Goal: Task Accomplishment & Management: Use online tool/utility

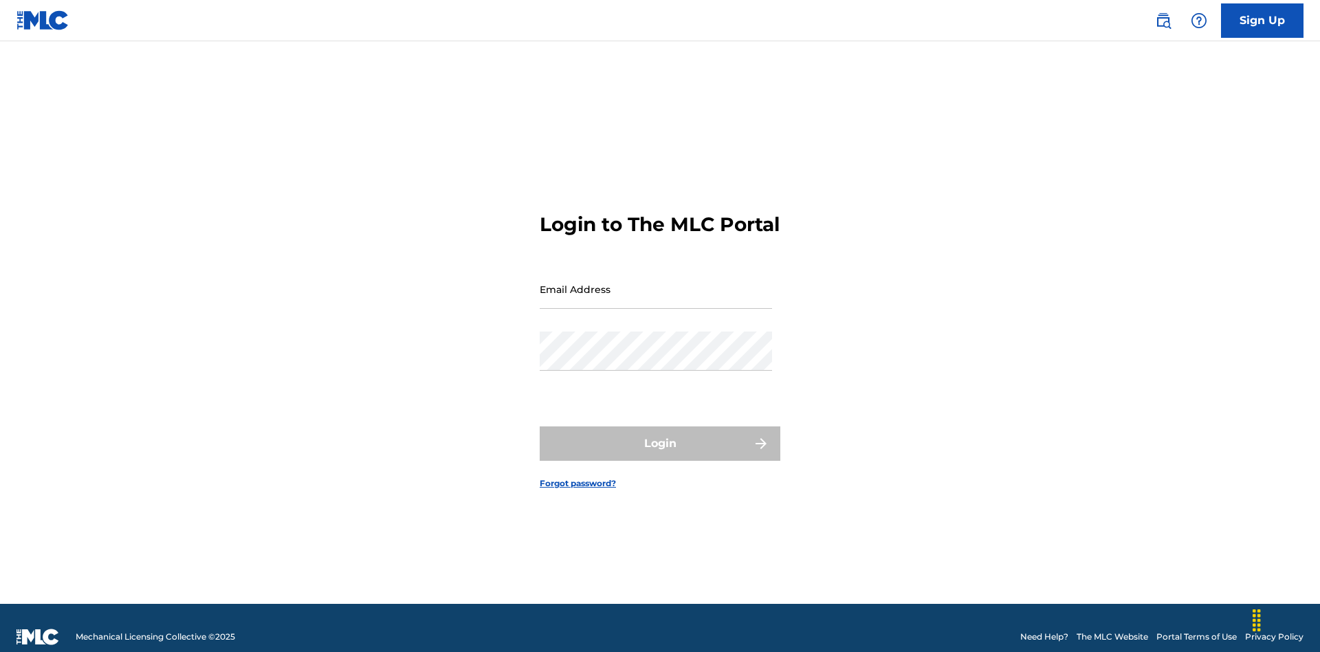
scroll to position [18, 0]
click at [656, 283] on input "Email Address" at bounding box center [656, 288] width 232 height 39
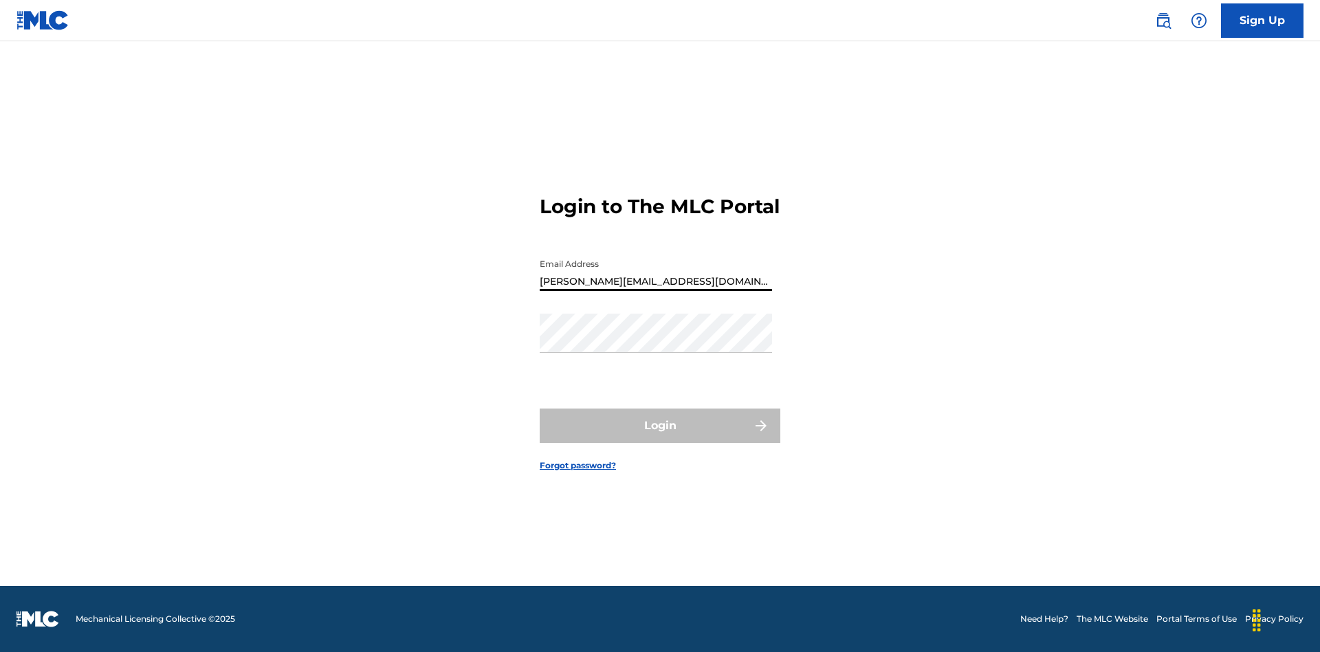
type input "[PERSON_NAME][EMAIL_ADDRESS][DOMAIN_NAME]"
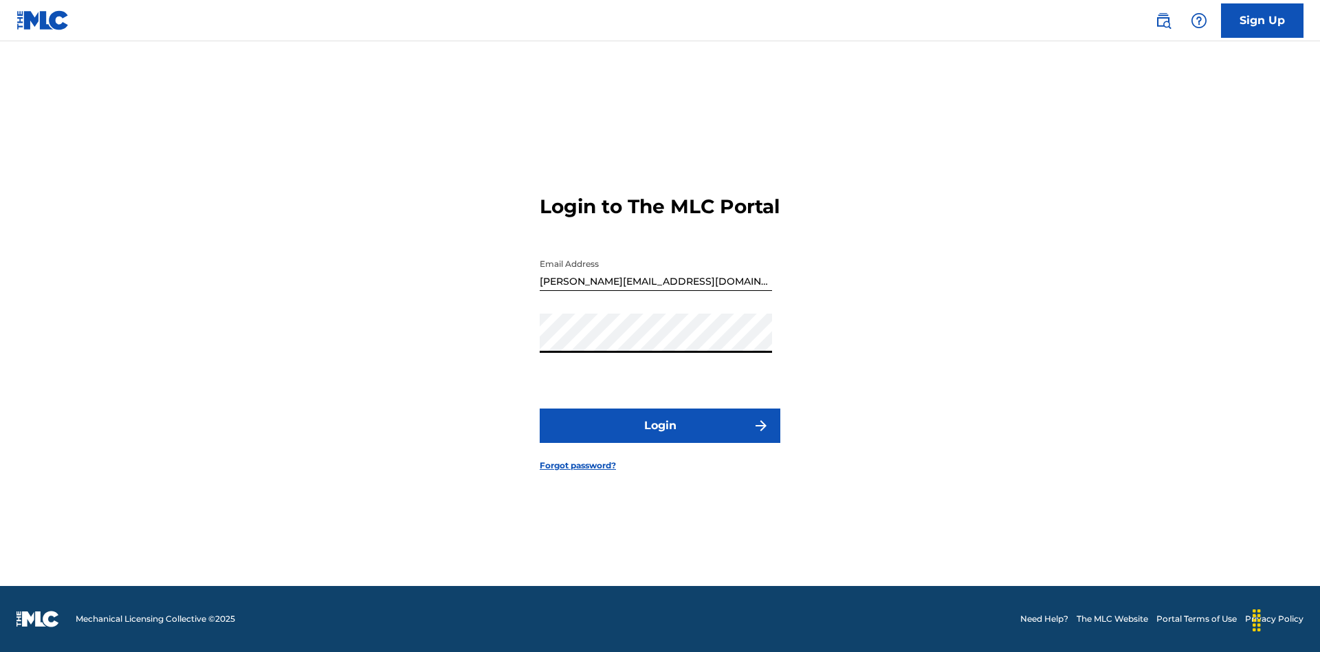
click at [660, 437] on button "Login" at bounding box center [660, 425] width 241 height 34
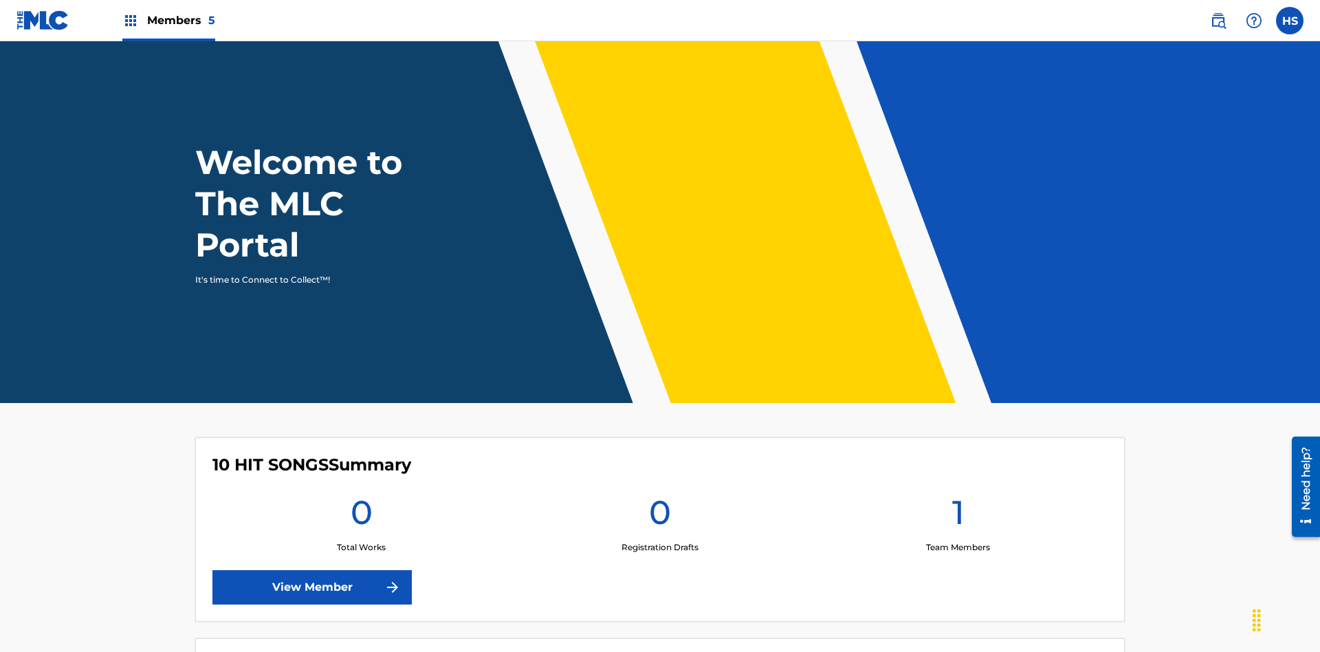
scroll to position [59, 0]
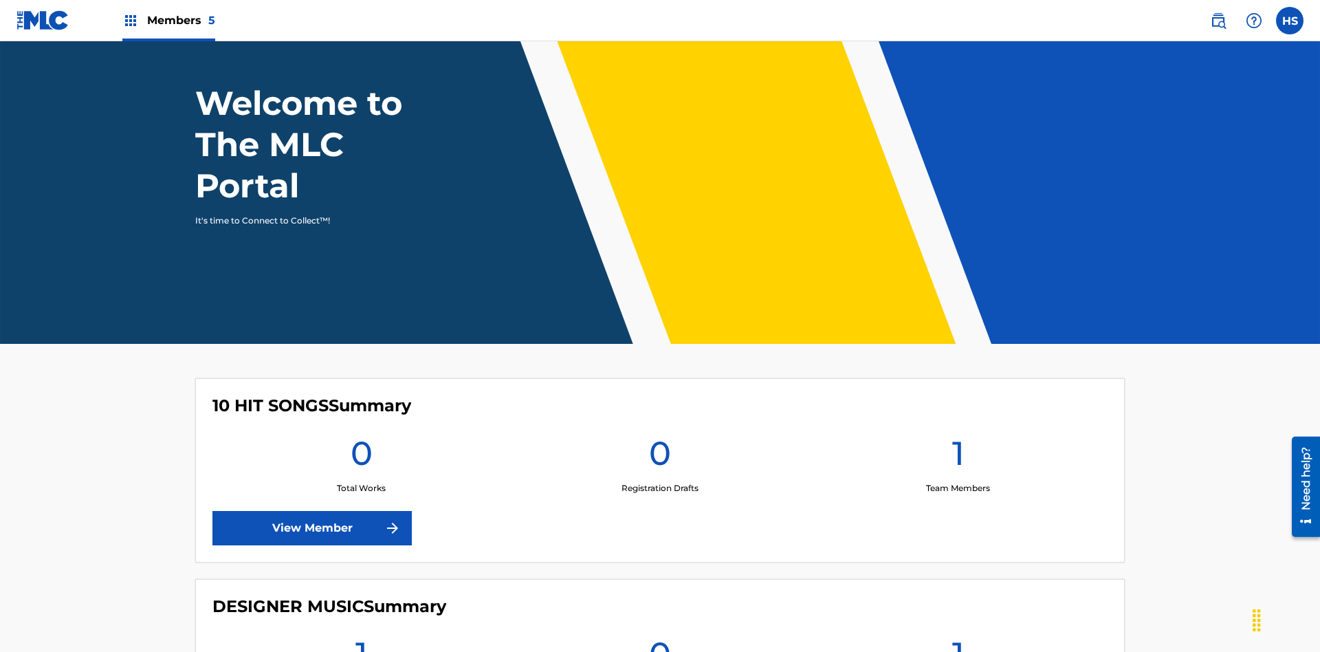
click at [168, 20] on span "Members 5" at bounding box center [181, 20] width 68 height 16
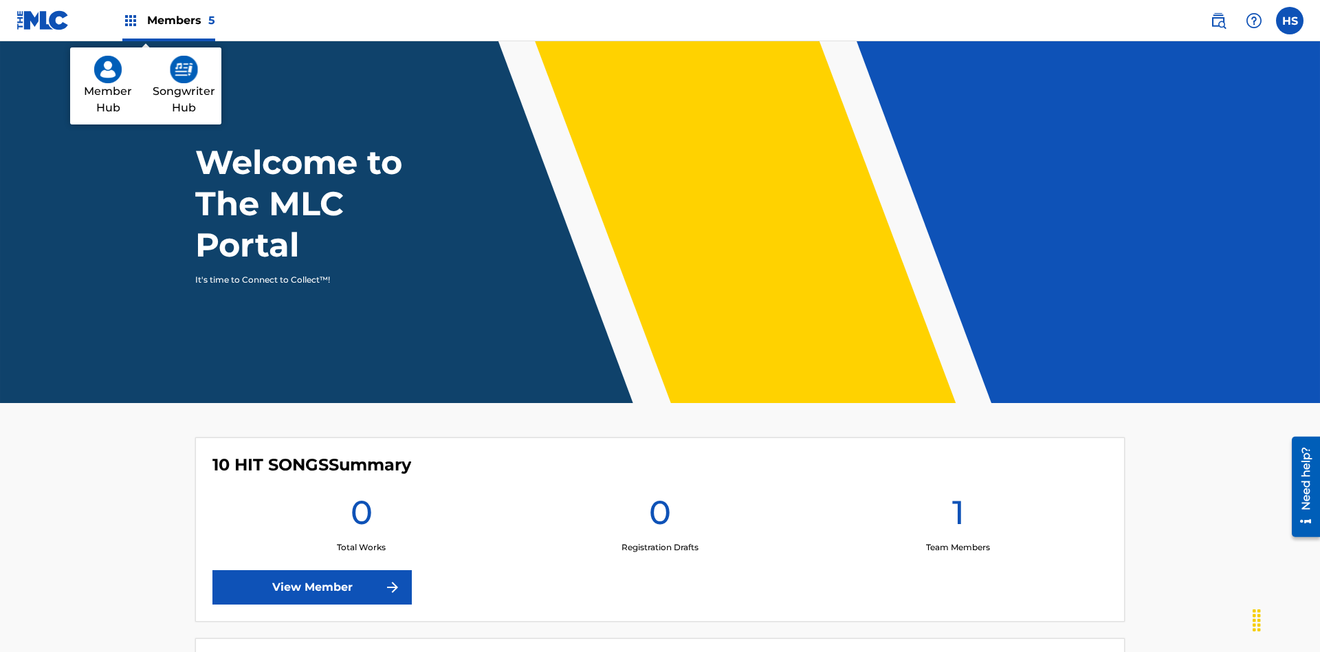
click at [184, 69] on img at bounding box center [184, 69] width 28 height 27
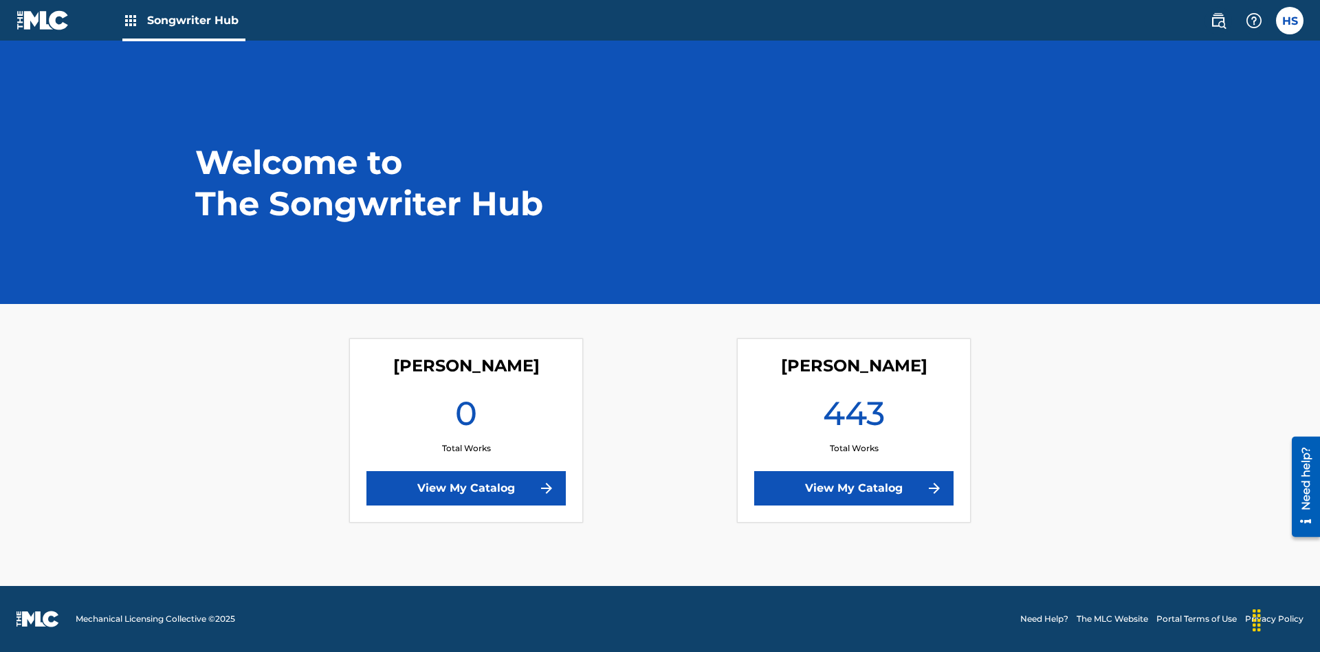
click at [854, 488] on link "View My Catalog" at bounding box center [853, 488] width 199 height 34
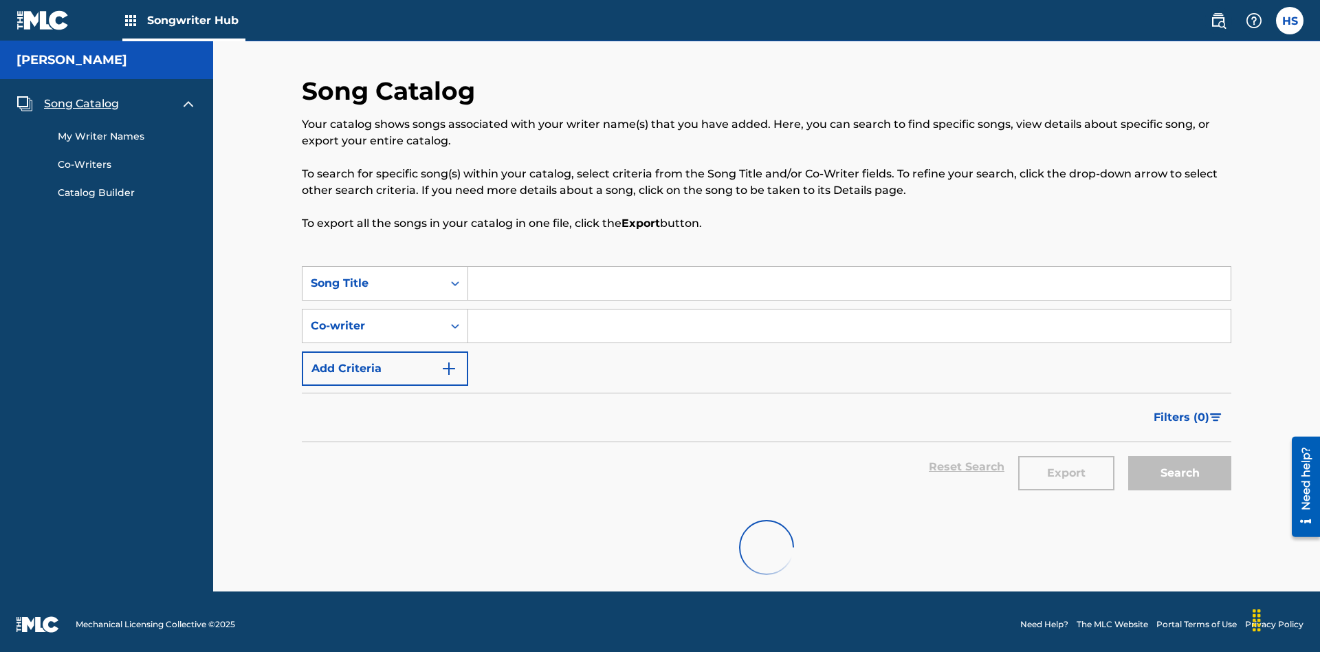
click at [81, 96] on span "Song Catalog" at bounding box center [81, 104] width 75 height 16
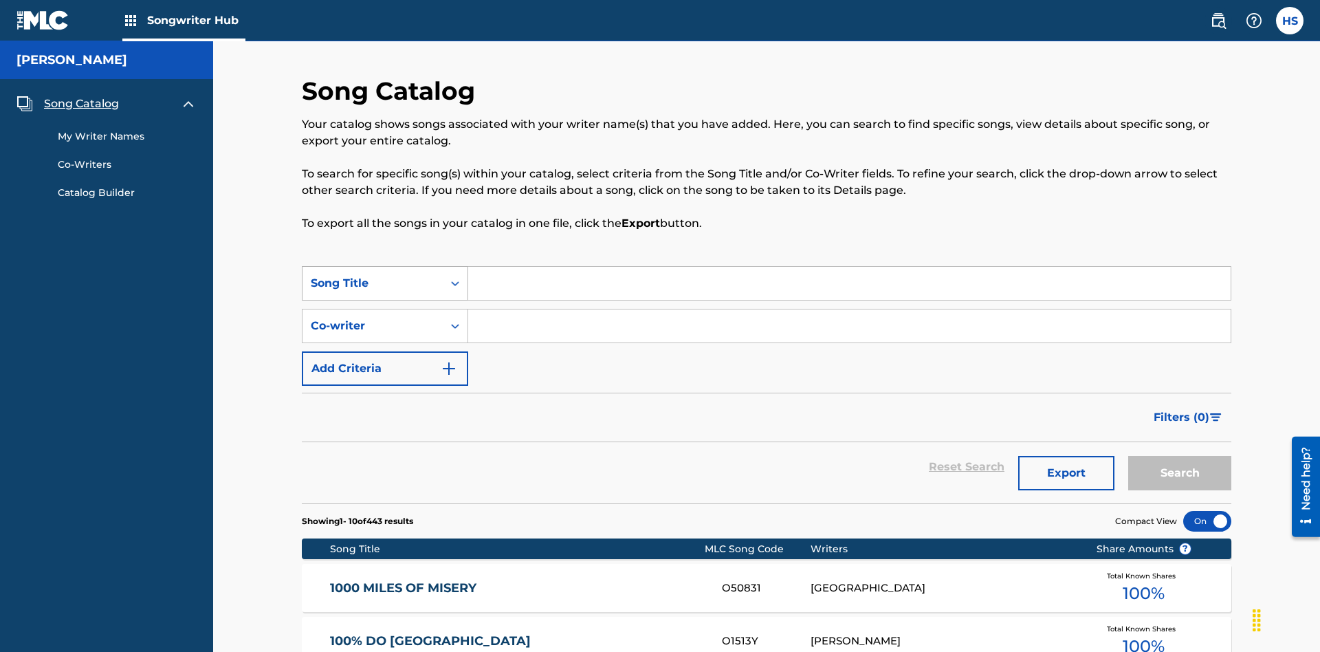
click at [373, 275] on div "Song Title" at bounding box center [373, 283] width 124 height 16
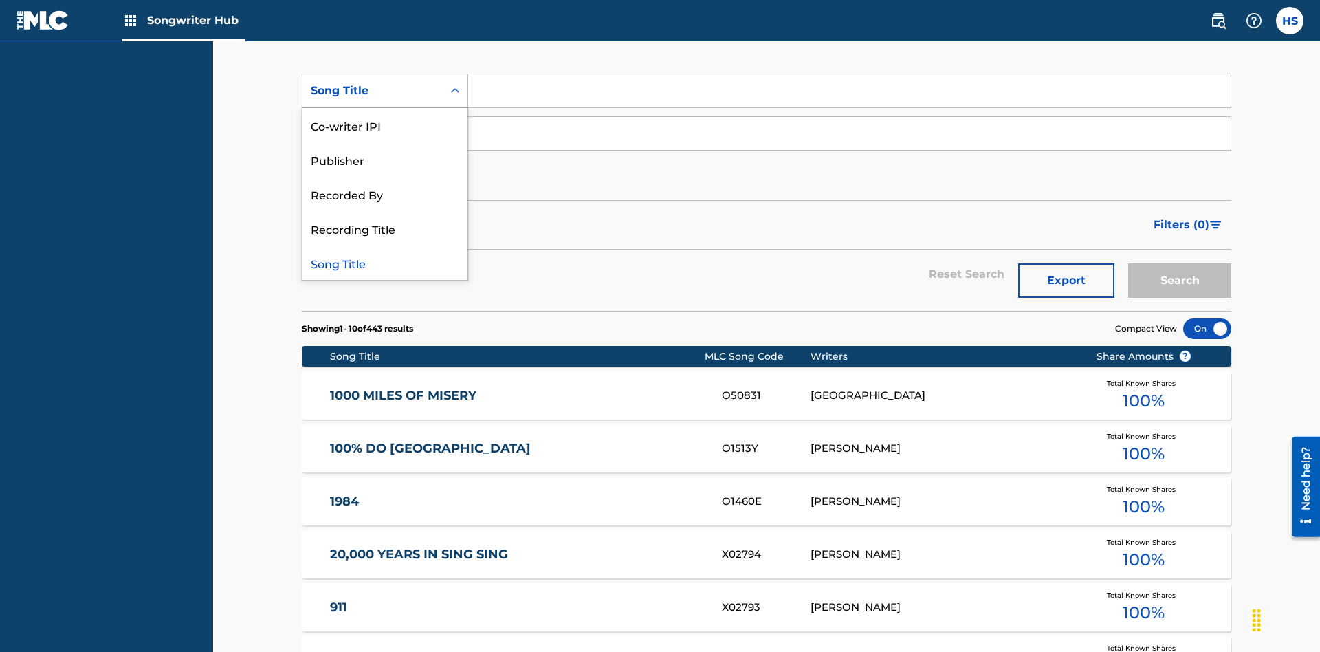
click at [385, 263] on div "Song Title" at bounding box center [384, 262] width 165 height 34
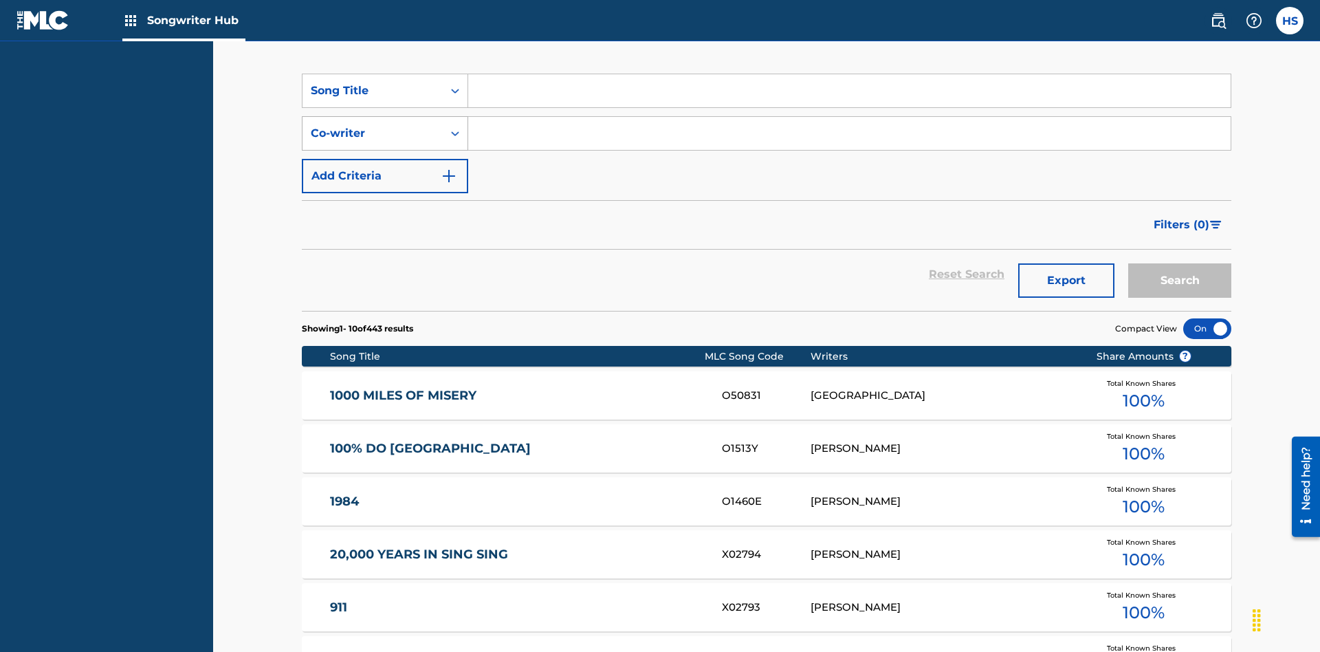
click at [373, 125] on div "Co-writer" at bounding box center [373, 133] width 124 height 16
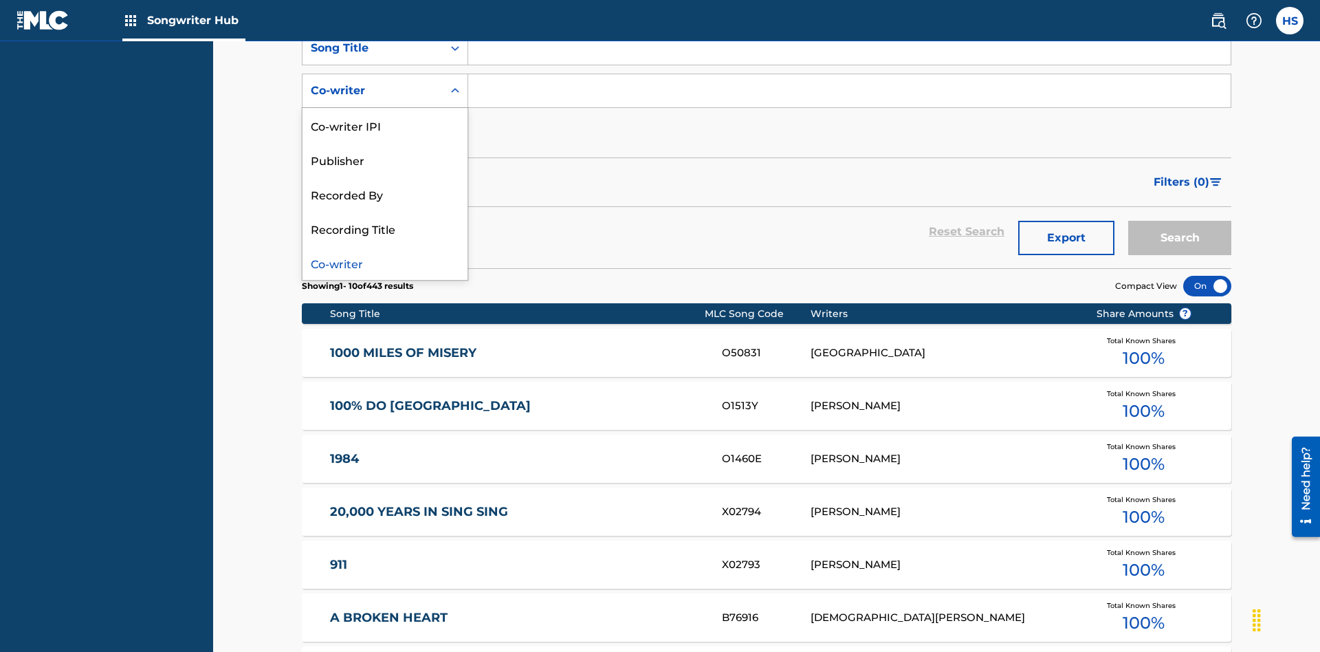
click at [385, 263] on div "Co-writer" at bounding box center [384, 262] width 165 height 34
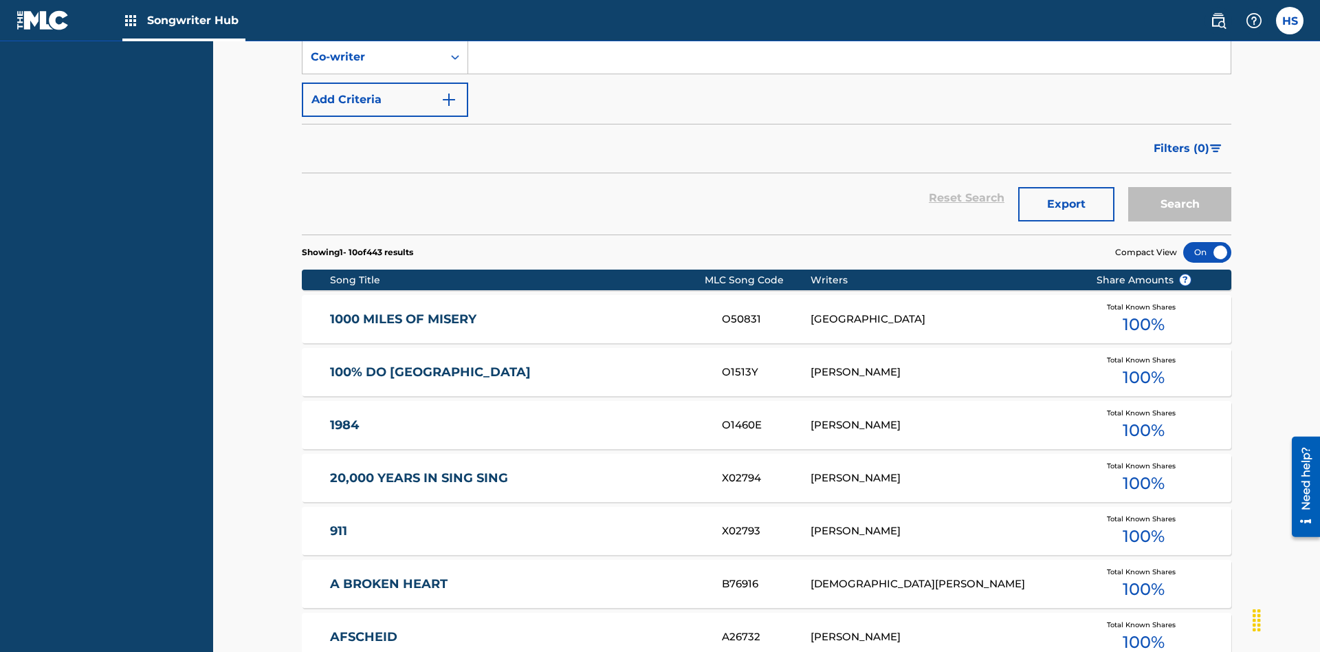
click at [385, 100] on button "Add Criteria" at bounding box center [385, 99] width 166 height 34
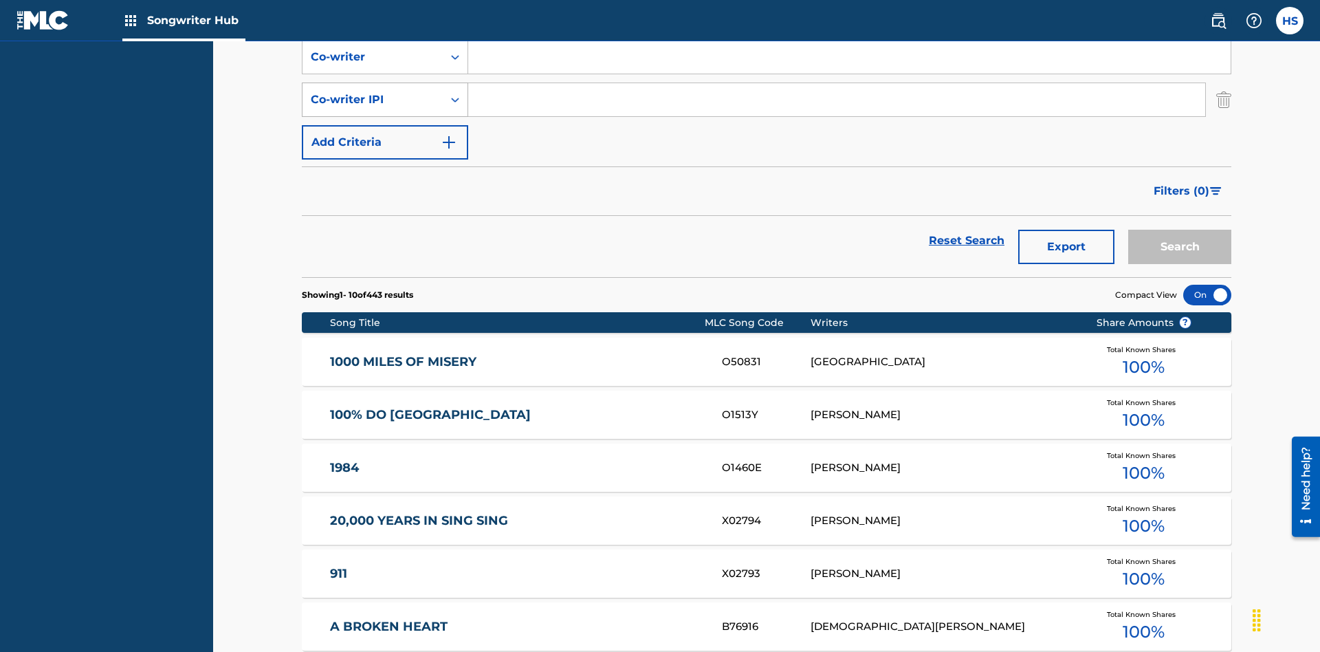
click at [373, 91] on div "Co-writer IPI" at bounding box center [373, 99] width 124 height 16
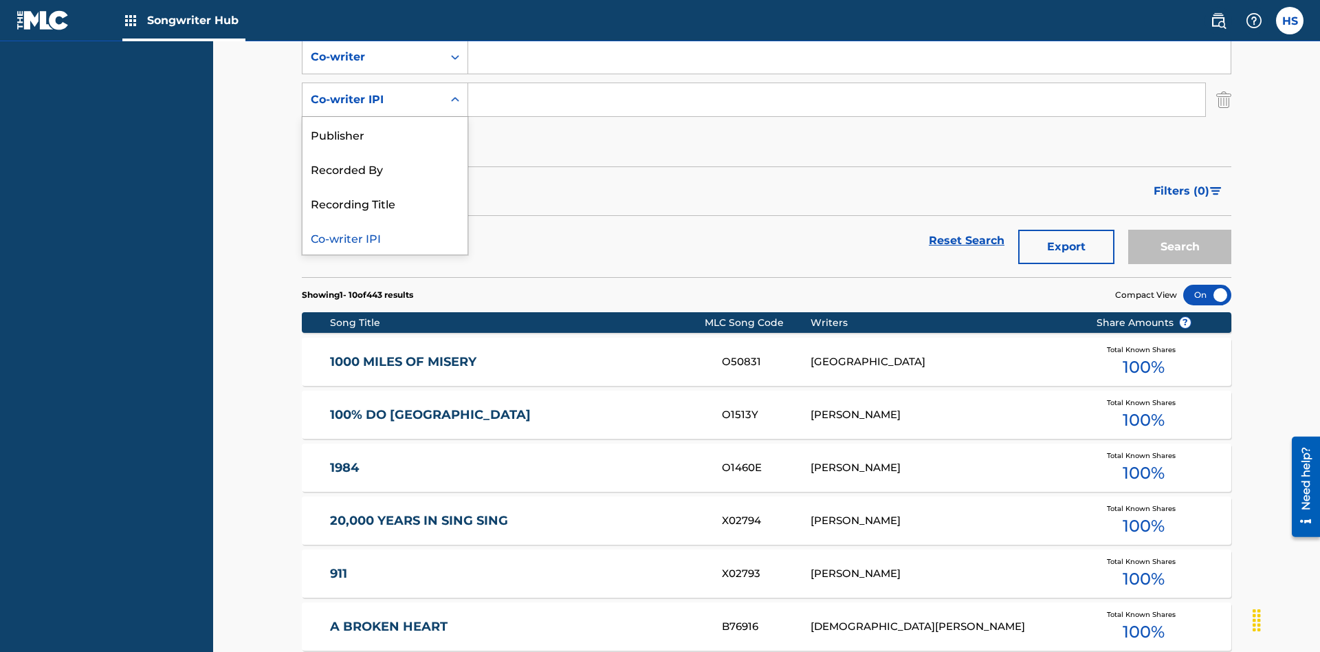
scroll to position [278, 0]
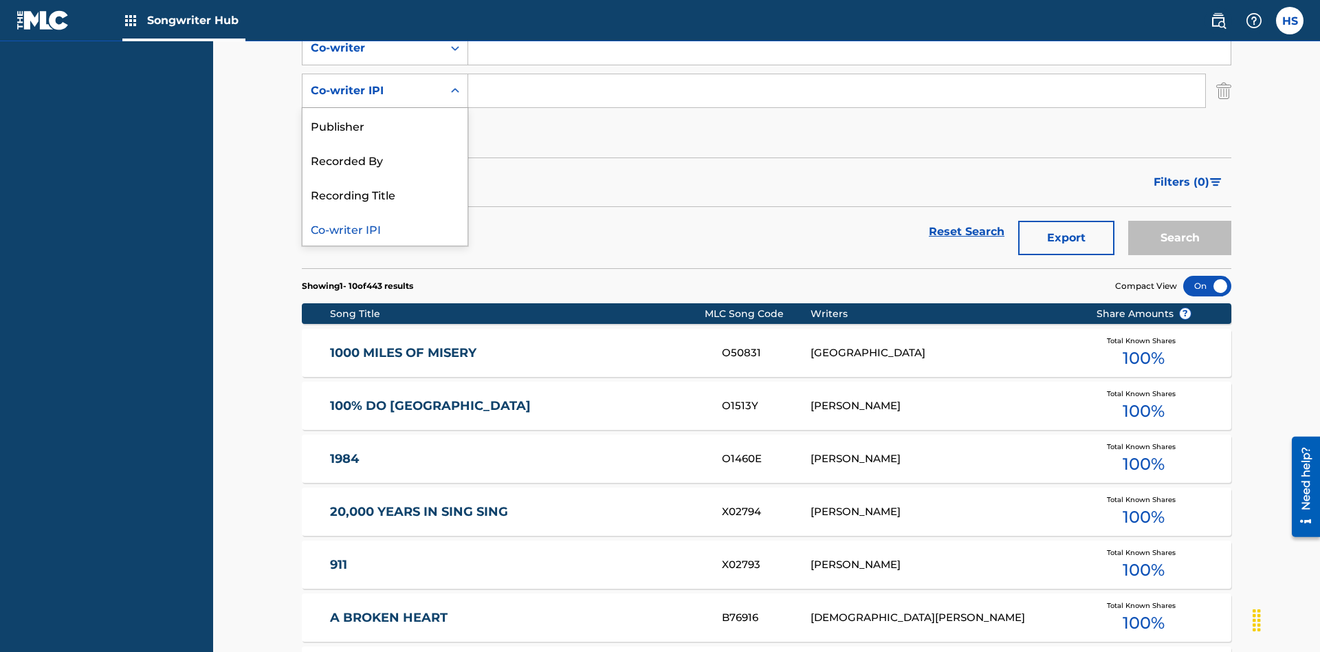
click at [385, 228] on div "Co-writer IPI" at bounding box center [384, 228] width 165 height 34
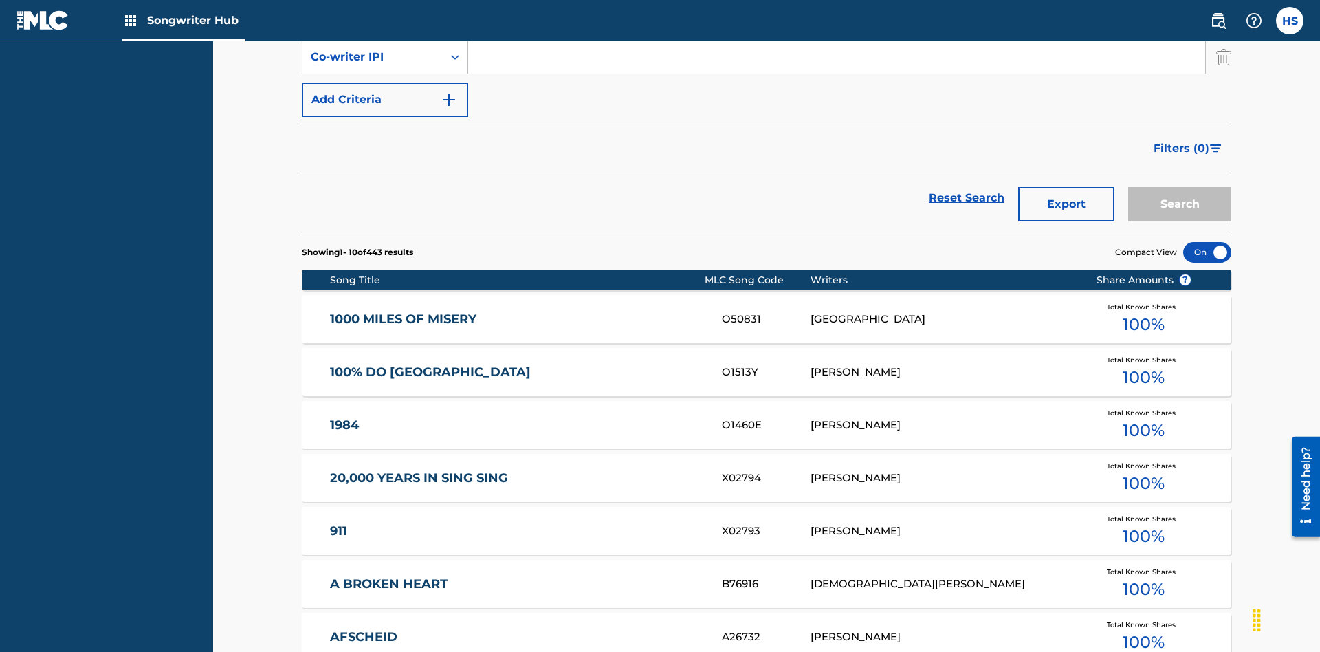
click at [385, 100] on button "Add Criteria" at bounding box center [385, 99] width 166 height 34
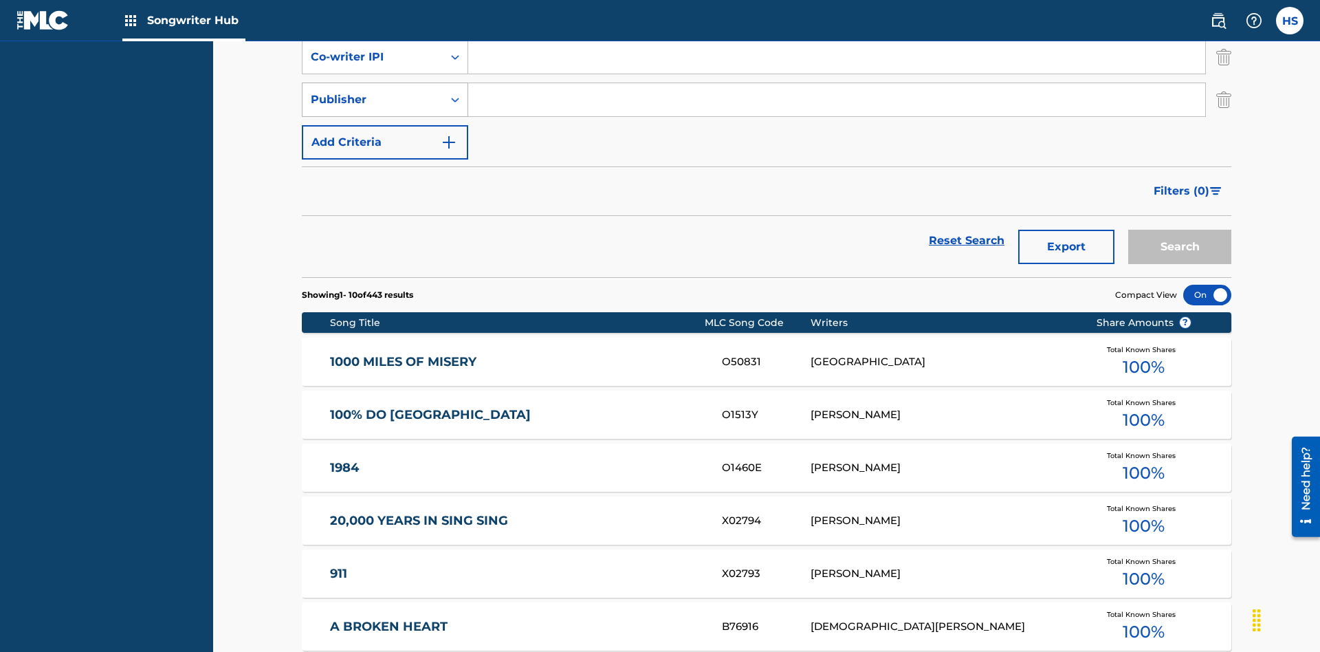
click at [373, 91] on div "Publisher" at bounding box center [373, 99] width 124 height 16
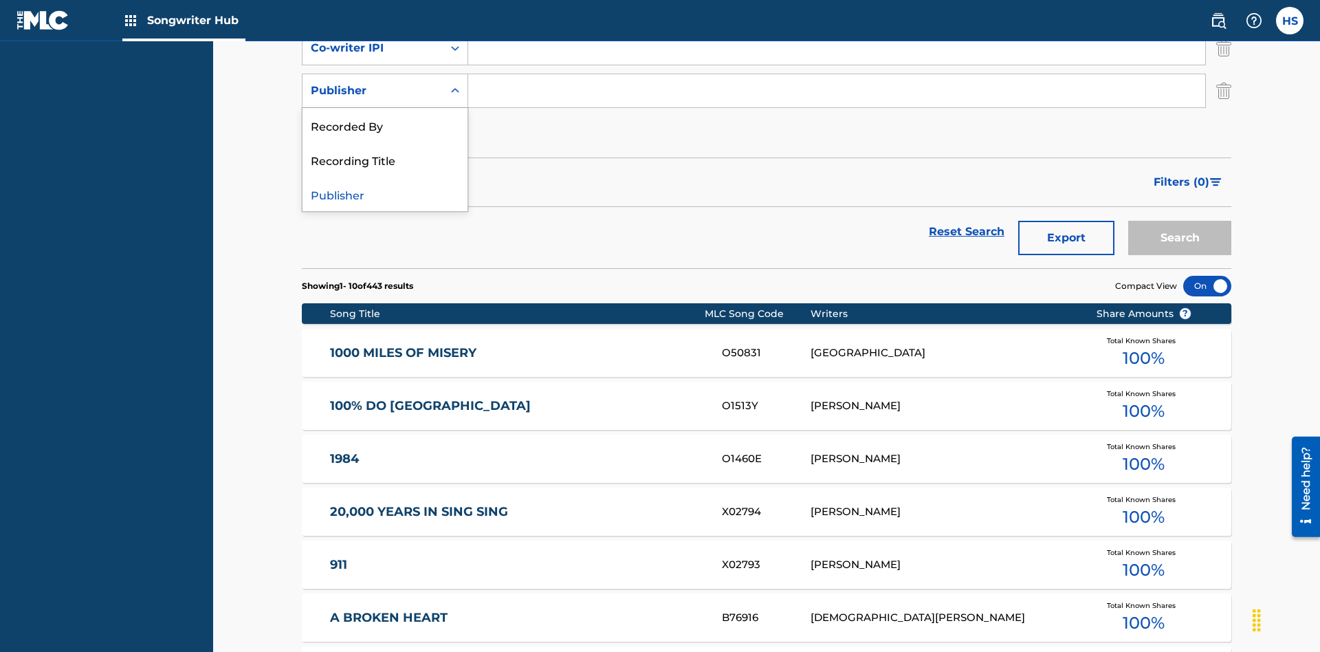
click at [385, 125] on div "Recorded By" at bounding box center [384, 125] width 165 height 34
click at [385, 116] on button "Add Criteria" at bounding box center [385, 133] width 166 height 34
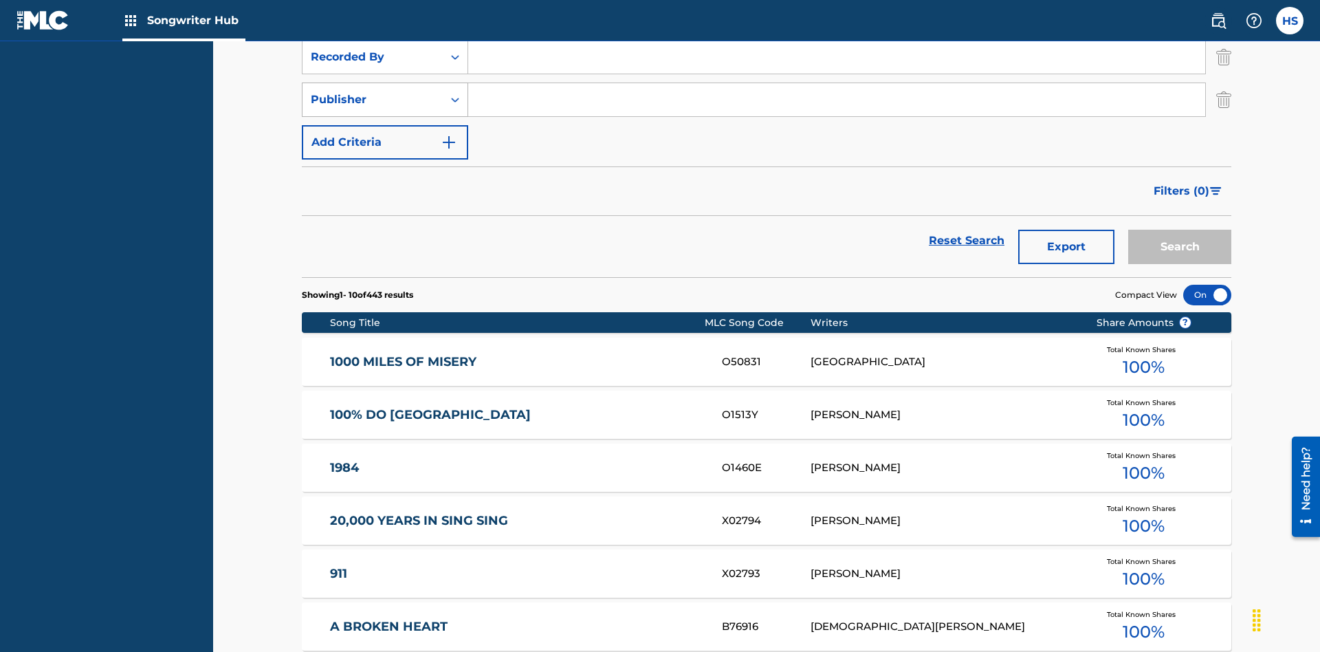
click at [373, 91] on div "Publisher" at bounding box center [373, 99] width 124 height 16
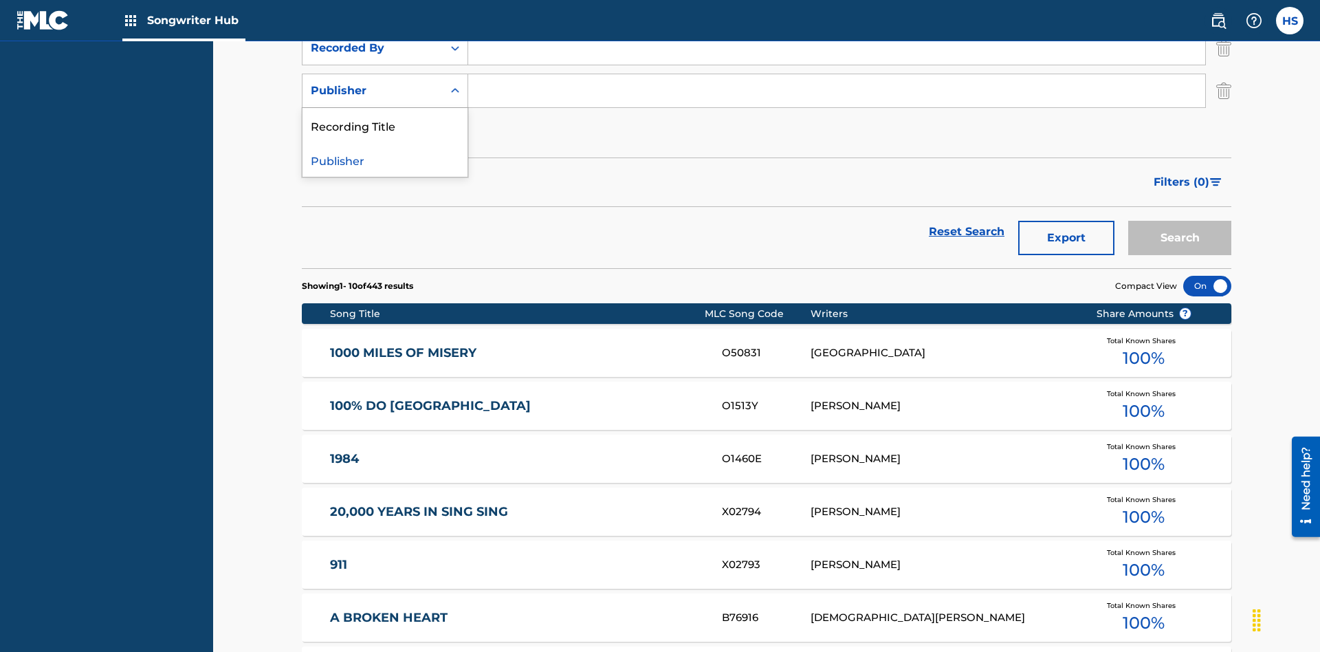
click at [385, 159] on div "Publisher" at bounding box center [384, 159] width 165 height 34
click at [385, 116] on button "Add Criteria" at bounding box center [385, 133] width 166 height 34
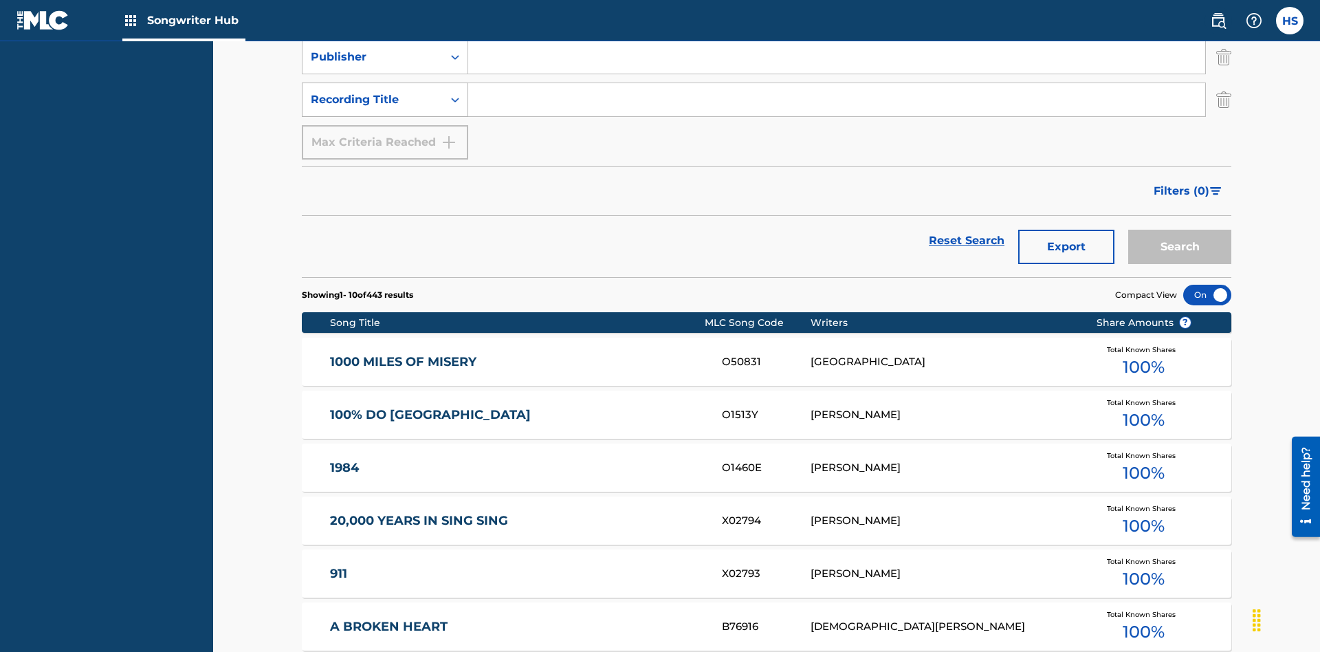
click at [373, 91] on div "Recording Title" at bounding box center [373, 99] width 124 height 16
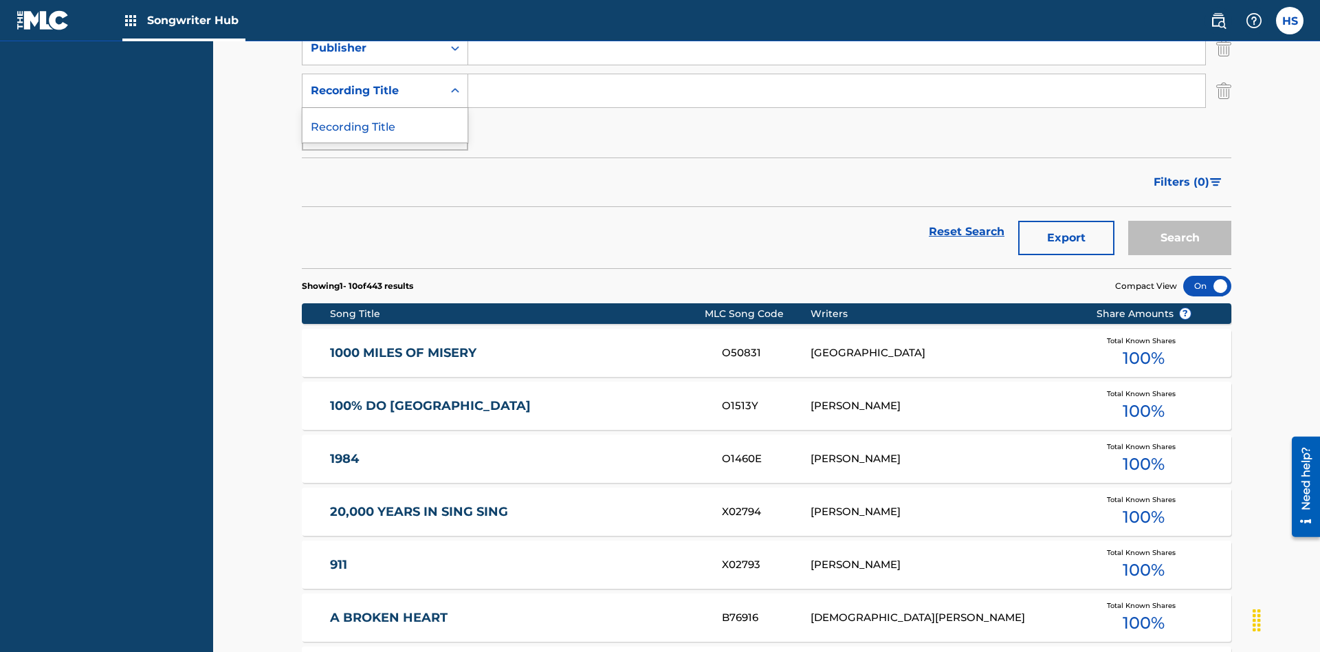
click at [385, 125] on div "Recording Title" at bounding box center [384, 125] width 165 height 34
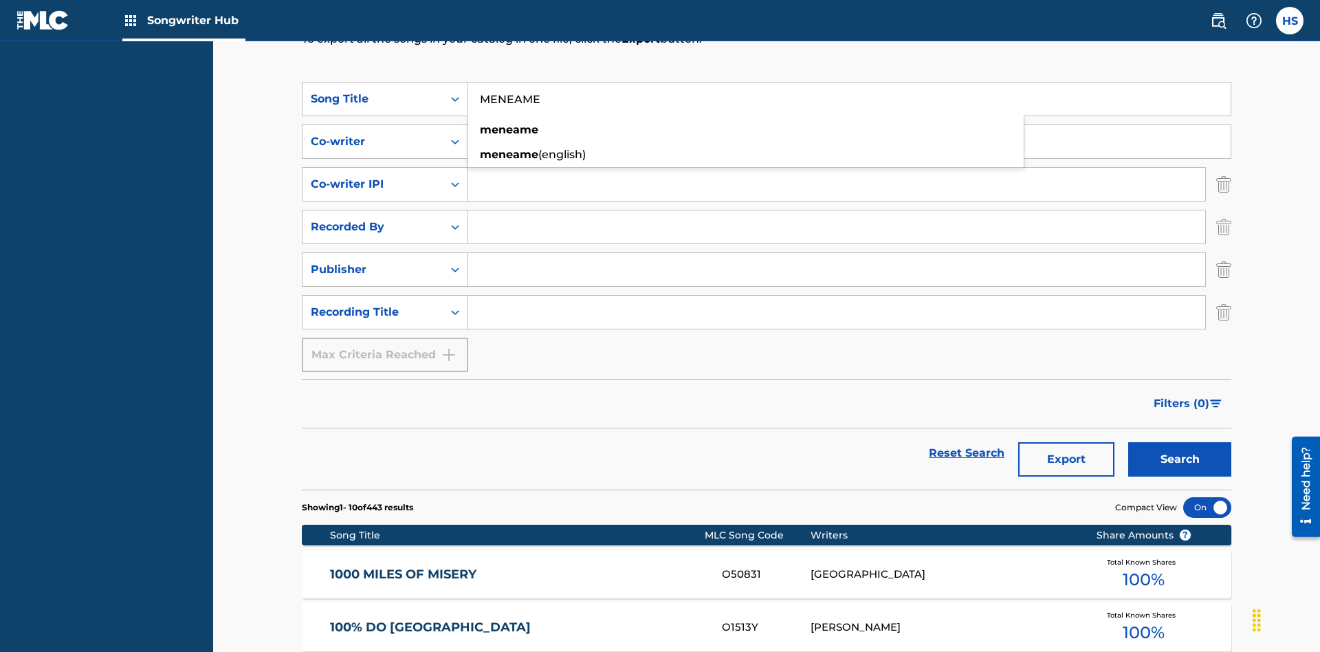
type input "MENEAME"
click at [849, 125] on input "Search Form" at bounding box center [849, 141] width 762 height 33
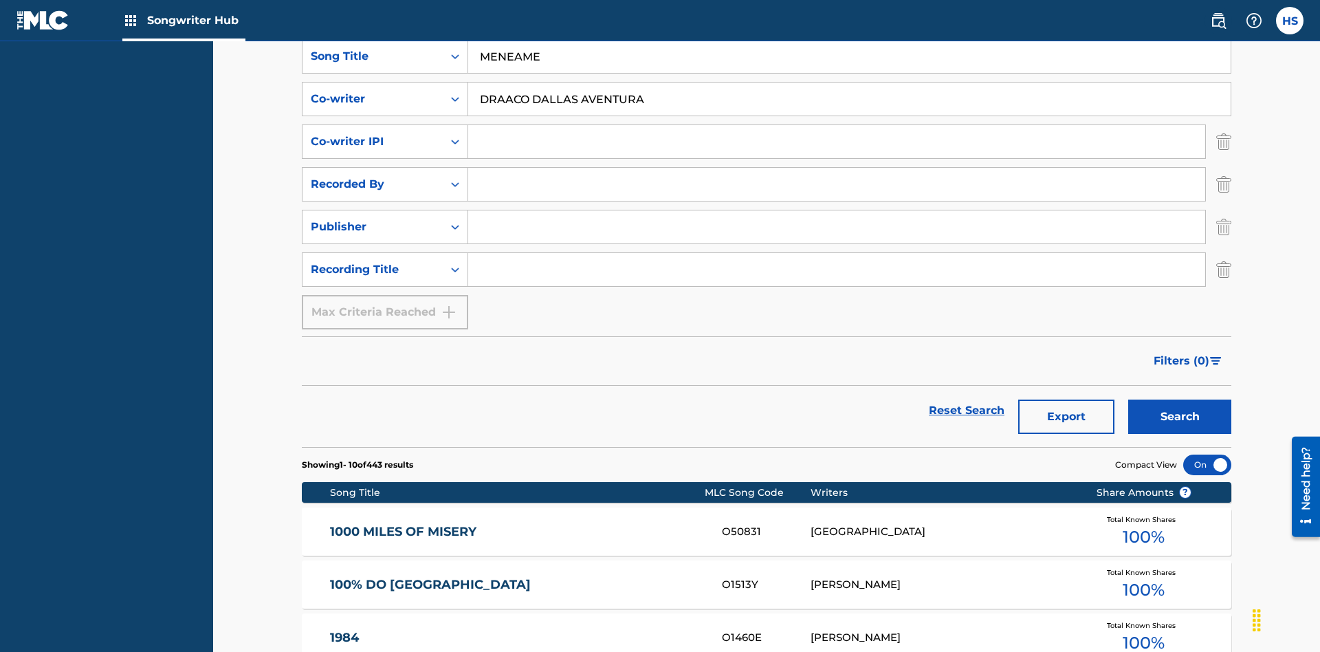
type input "DRAACO DALLAS AVENTURA"
click at [837, 125] on input "Search Form" at bounding box center [836, 141] width 737 height 33
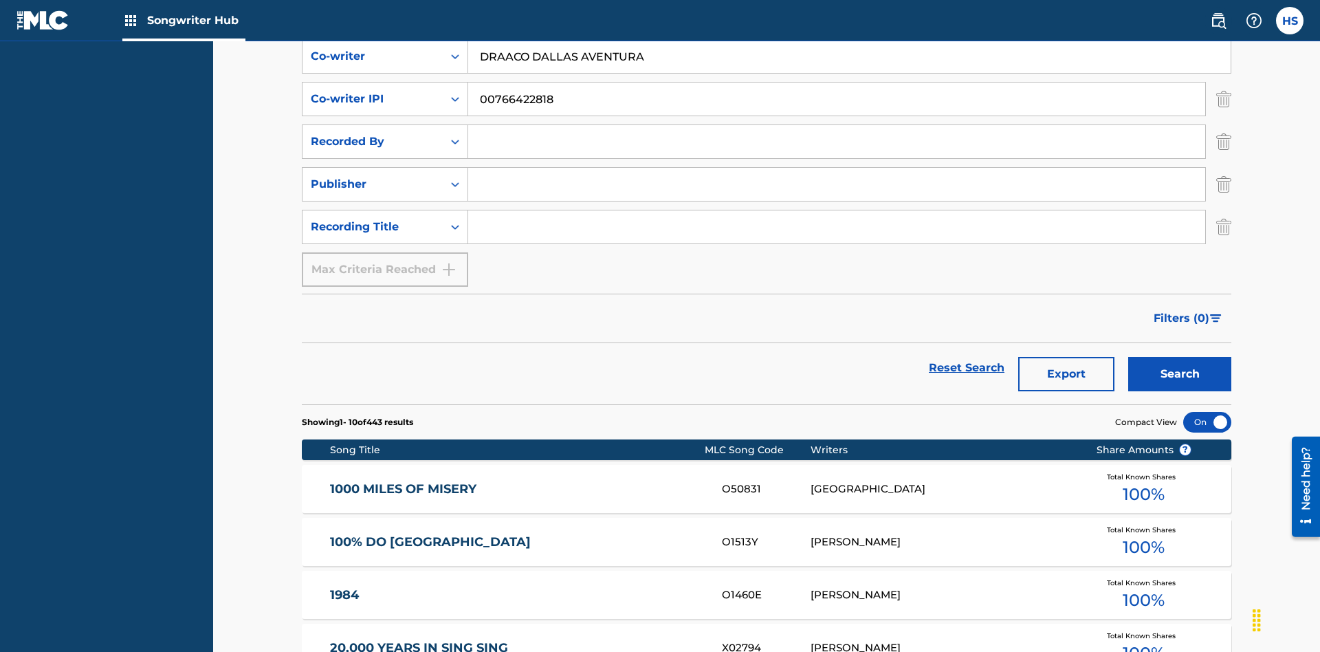
scroll to position [312, 0]
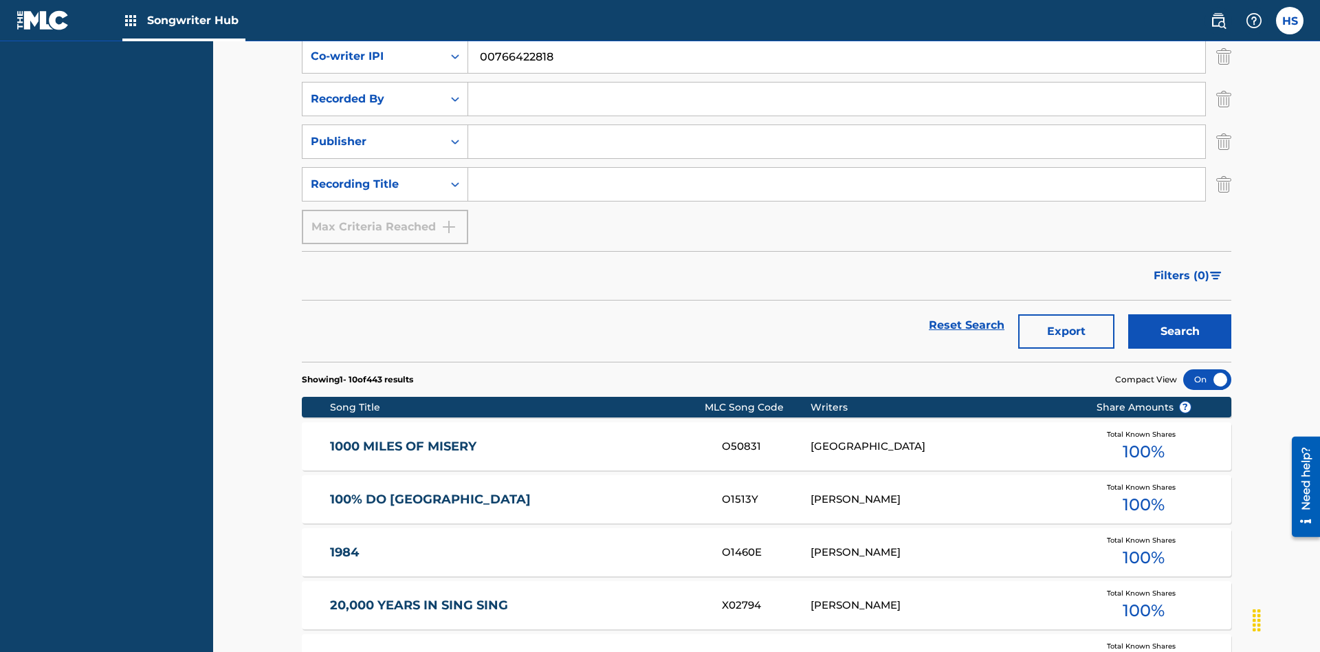
type input "00766422818"
click at [837, 99] on input "Search Form" at bounding box center [836, 98] width 737 height 33
